Goal: Use online tool/utility: Utilize a website feature to perform a specific function

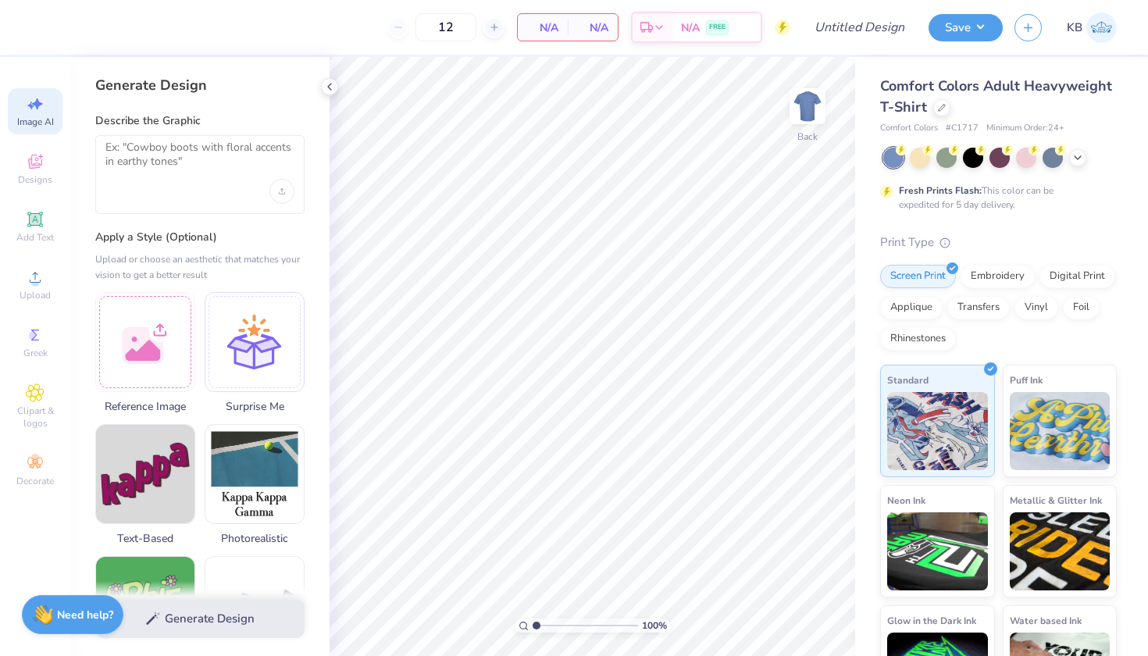
select select "4"
click at [180, 168] on textarea at bounding box center [199, 160] width 189 height 39
click at [280, 188] on icon "Upload image" at bounding box center [282, 191] width 6 height 6
click at [159, 158] on textarea at bounding box center [199, 160] width 189 height 39
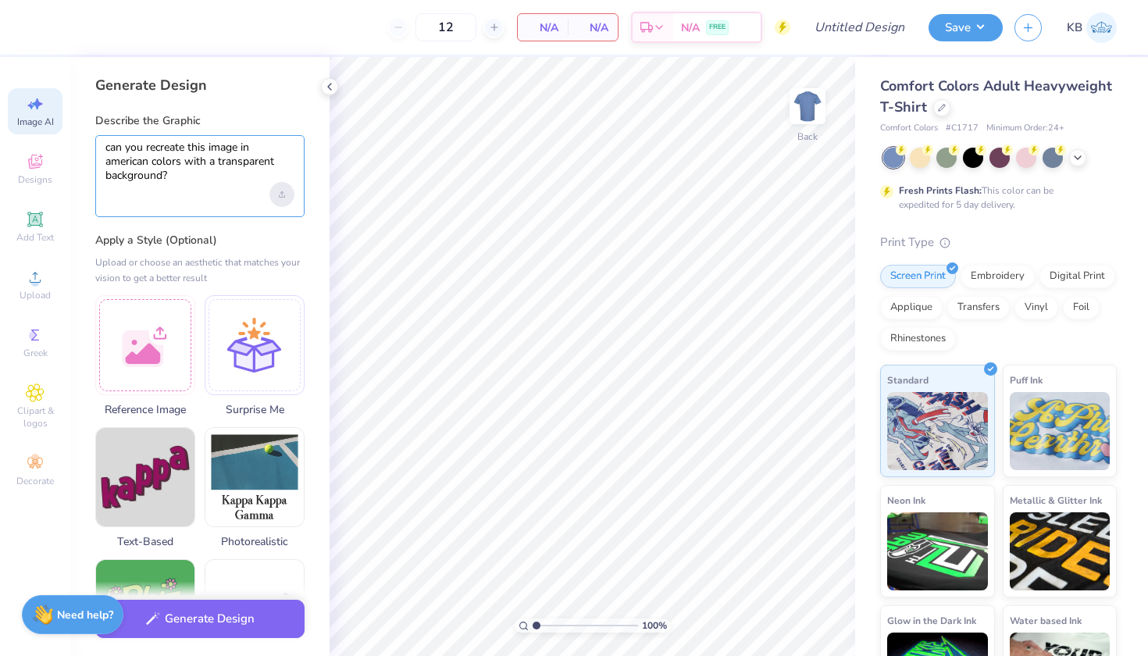
type textarea "can you recreate this image in american colors with a transparent background?"
click at [283, 183] on div "Upload image" at bounding box center [281, 194] width 25 height 25
click at [278, 192] on div "Upload image" at bounding box center [281, 194] width 25 height 25
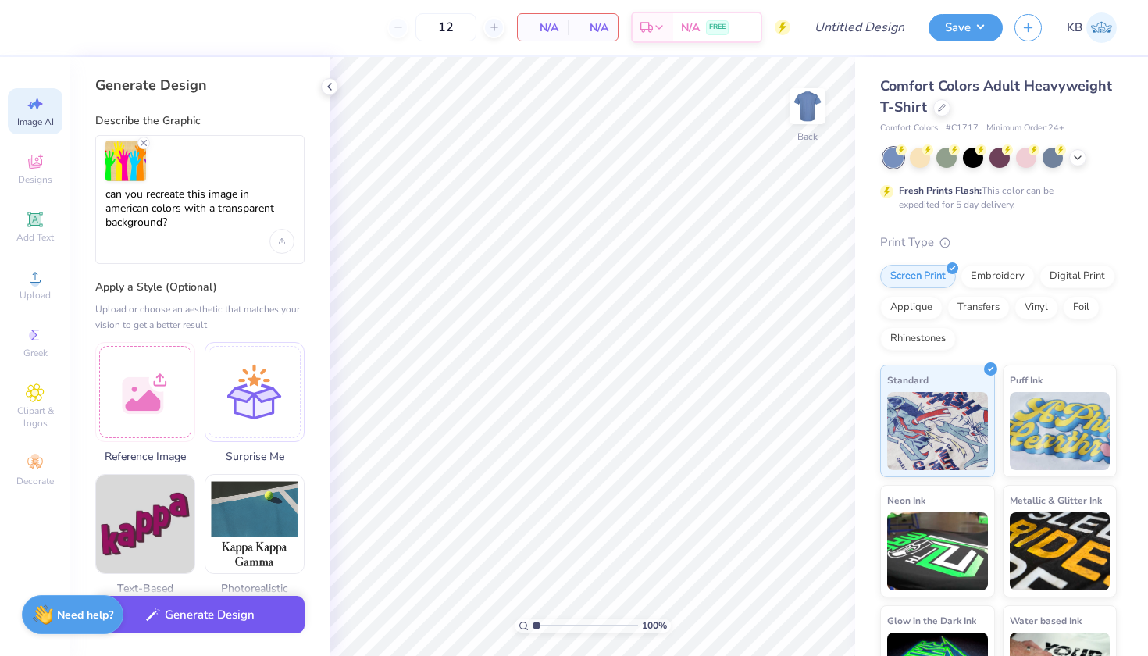
click at [216, 615] on button "Generate Design" at bounding box center [199, 615] width 209 height 38
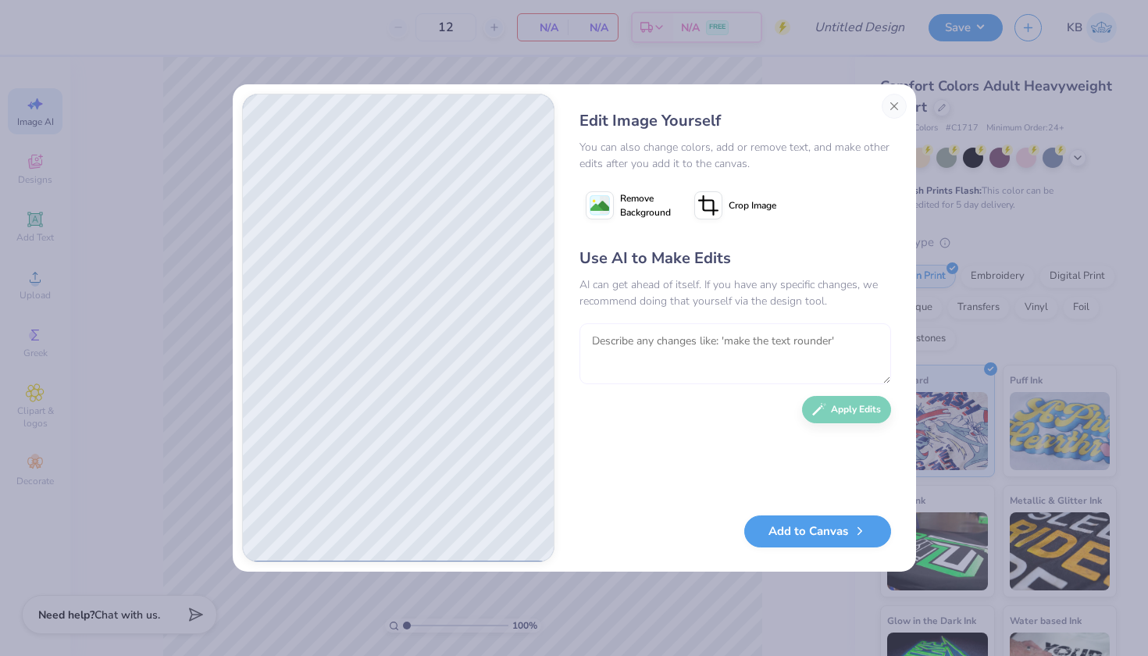
click at [672, 335] on textarea at bounding box center [735, 353] width 312 height 61
click at [847, 537] on button "Add to Canvas" at bounding box center [817, 527] width 147 height 32
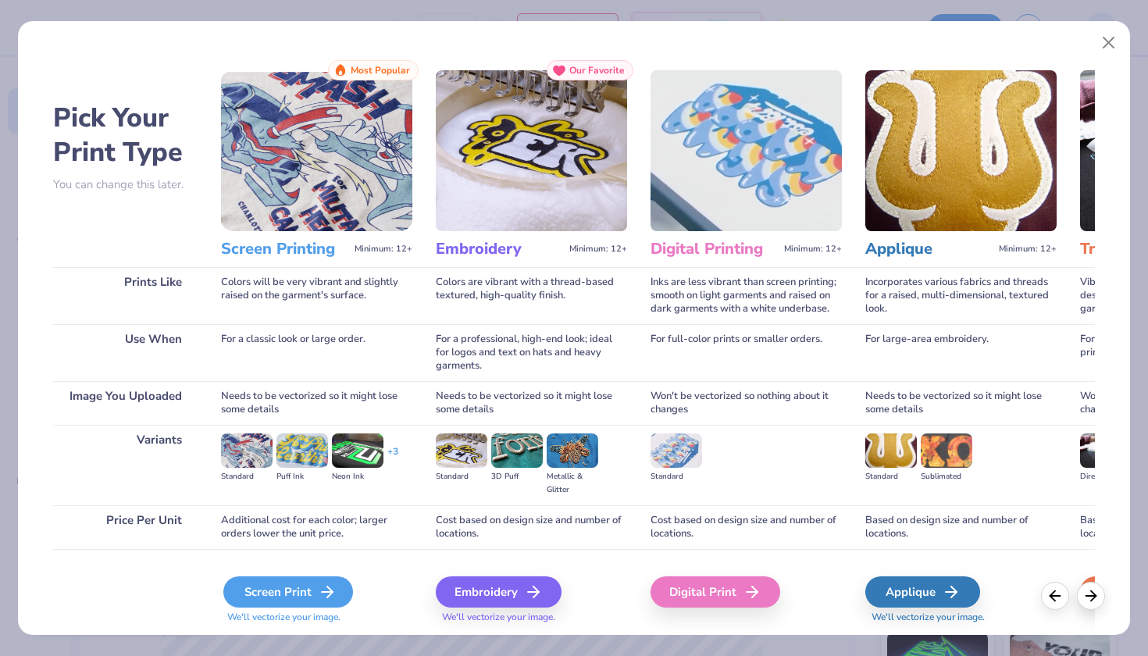
click at [295, 588] on div "Screen Print" at bounding box center [288, 591] width 130 height 31
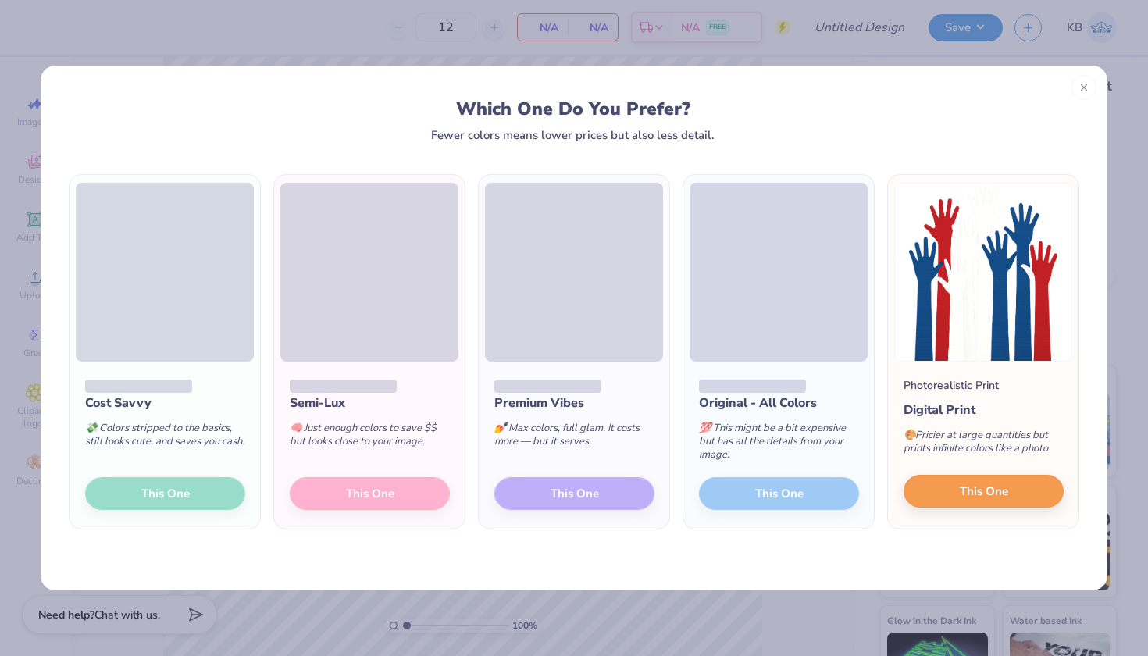
click at [1004, 488] on span "This One" at bounding box center [984, 492] width 48 height 18
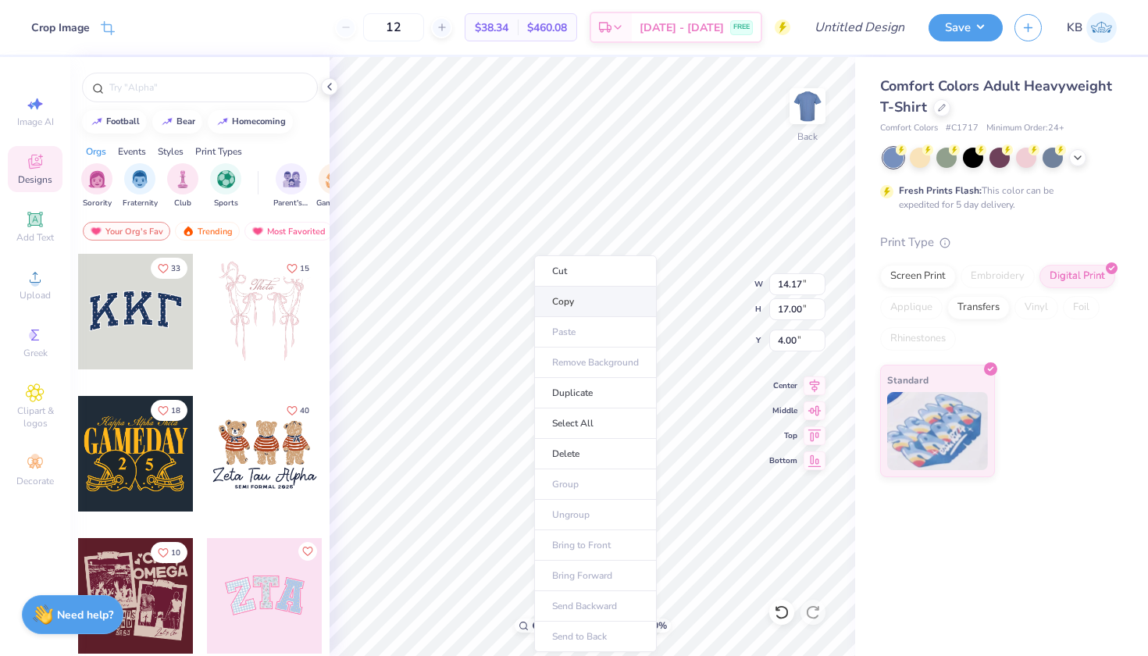
click at [572, 295] on li "Copy" at bounding box center [595, 302] width 123 height 30
